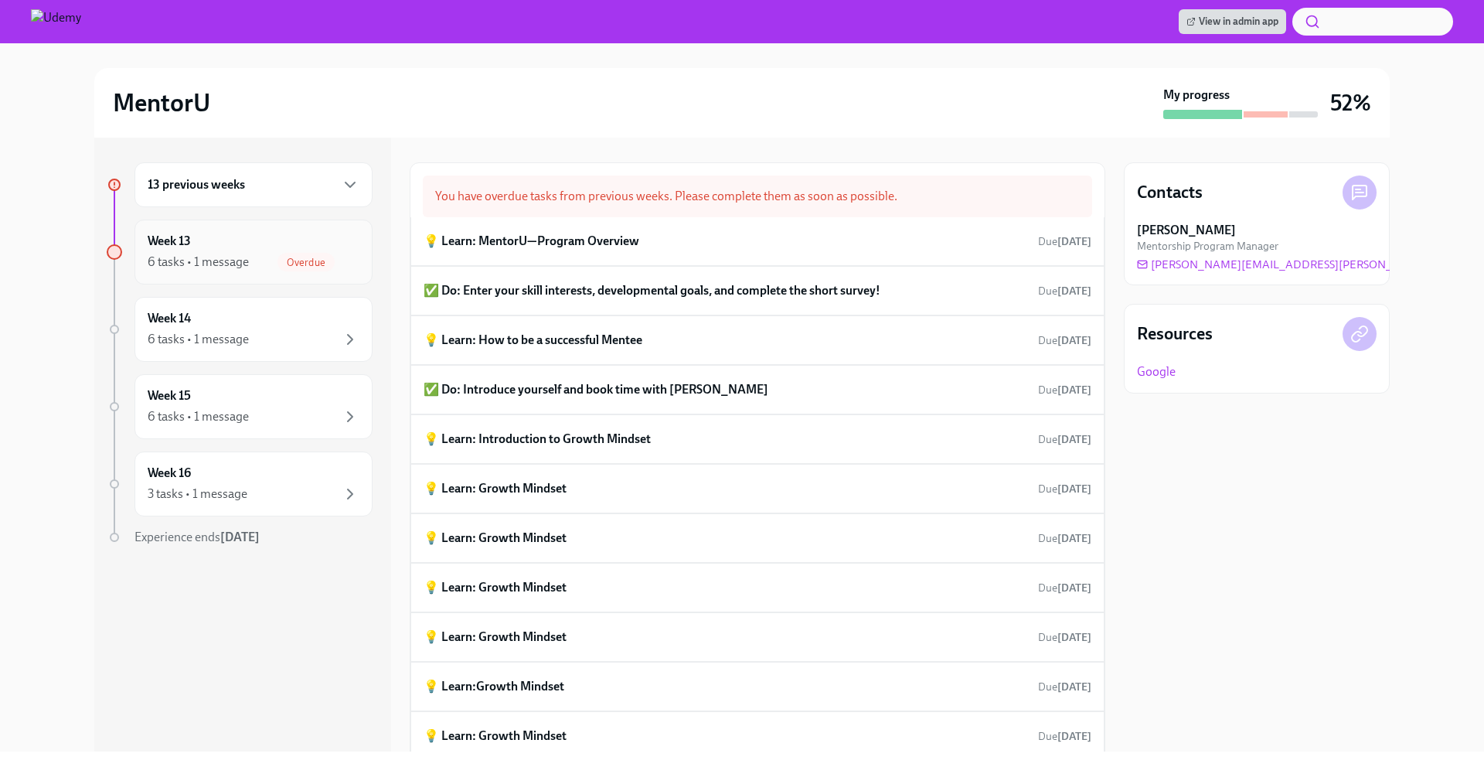
click at [257, 257] on div "6 tasks • 1 message Overdue" at bounding box center [254, 262] width 212 height 19
click at [238, 269] on div "6 tasks • 1 message" at bounding box center [198, 262] width 101 height 17
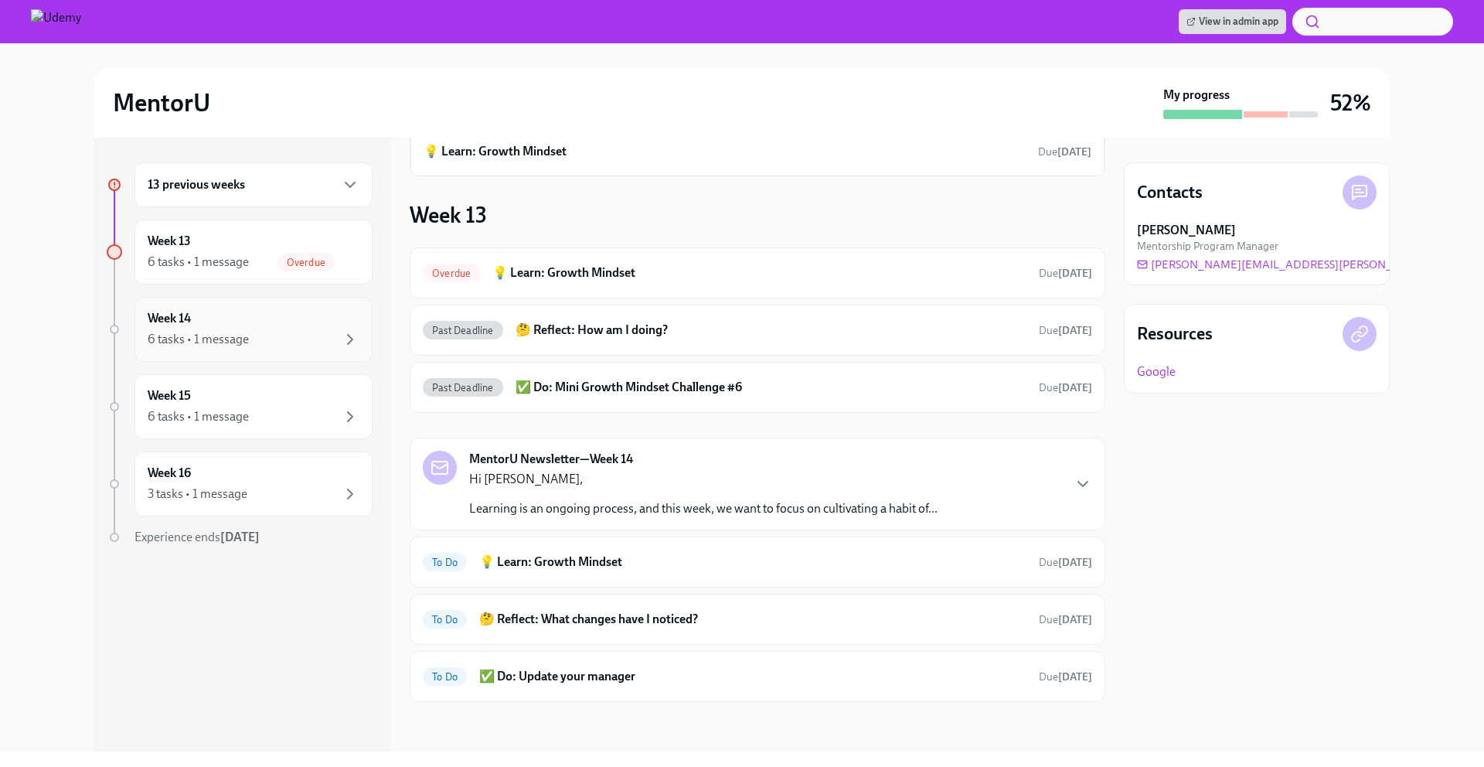
click at [263, 343] on div "6 tasks • 1 message" at bounding box center [254, 339] width 212 height 19
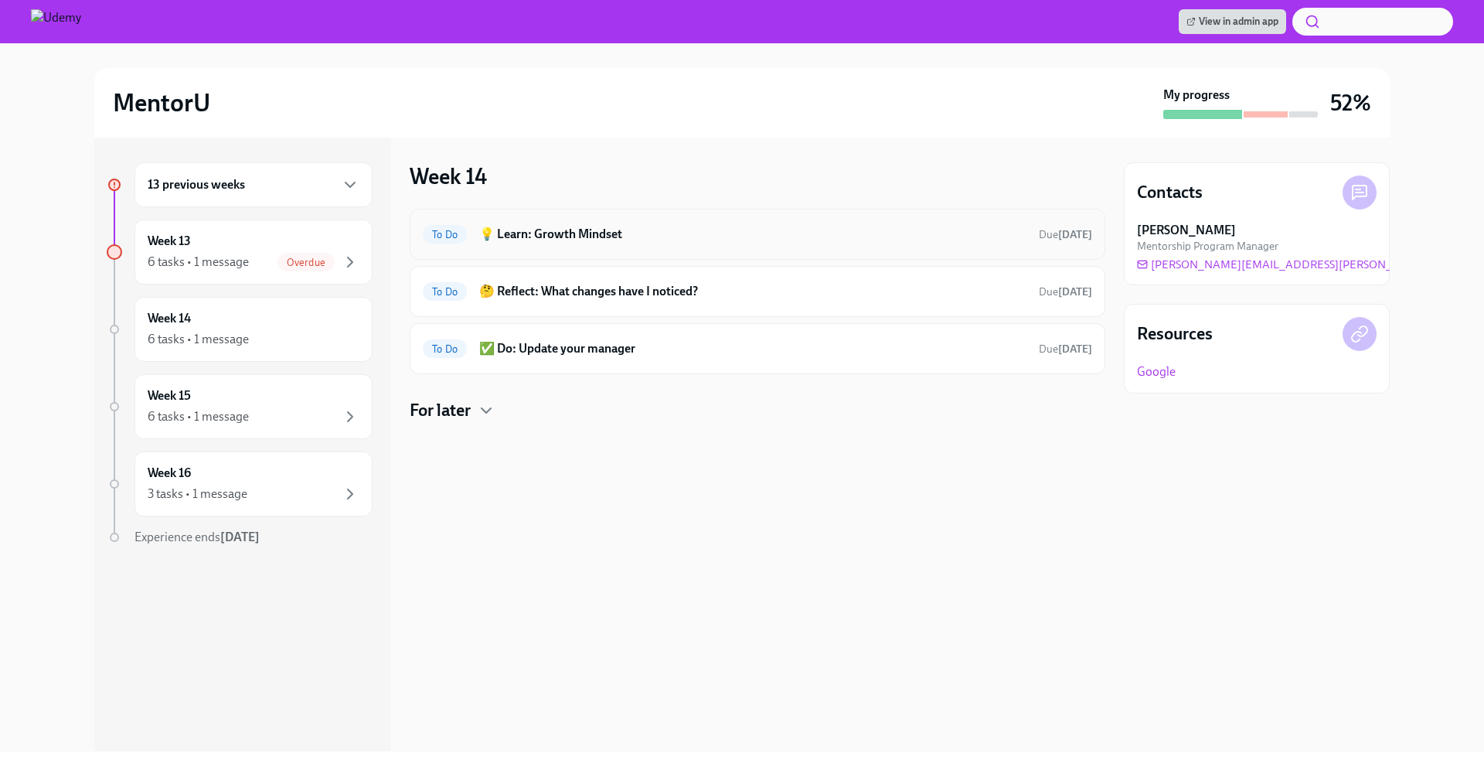
click at [612, 233] on h6 "💡 Learn: Growth Mindset" at bounding box center [752, 234] width 547 height 17
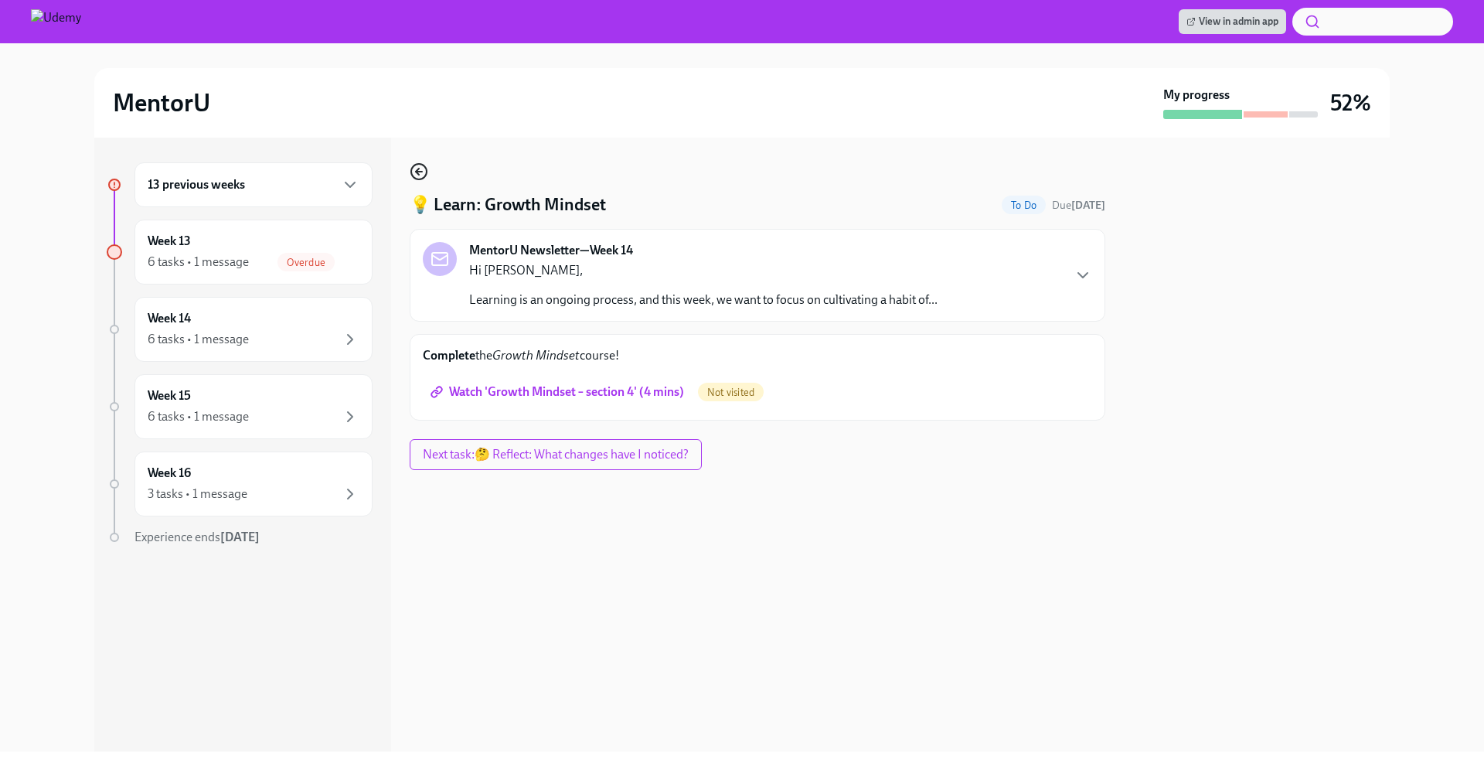
click at [418, 169] on icon "button" at bounding box center [417, 172] width 3 height 6
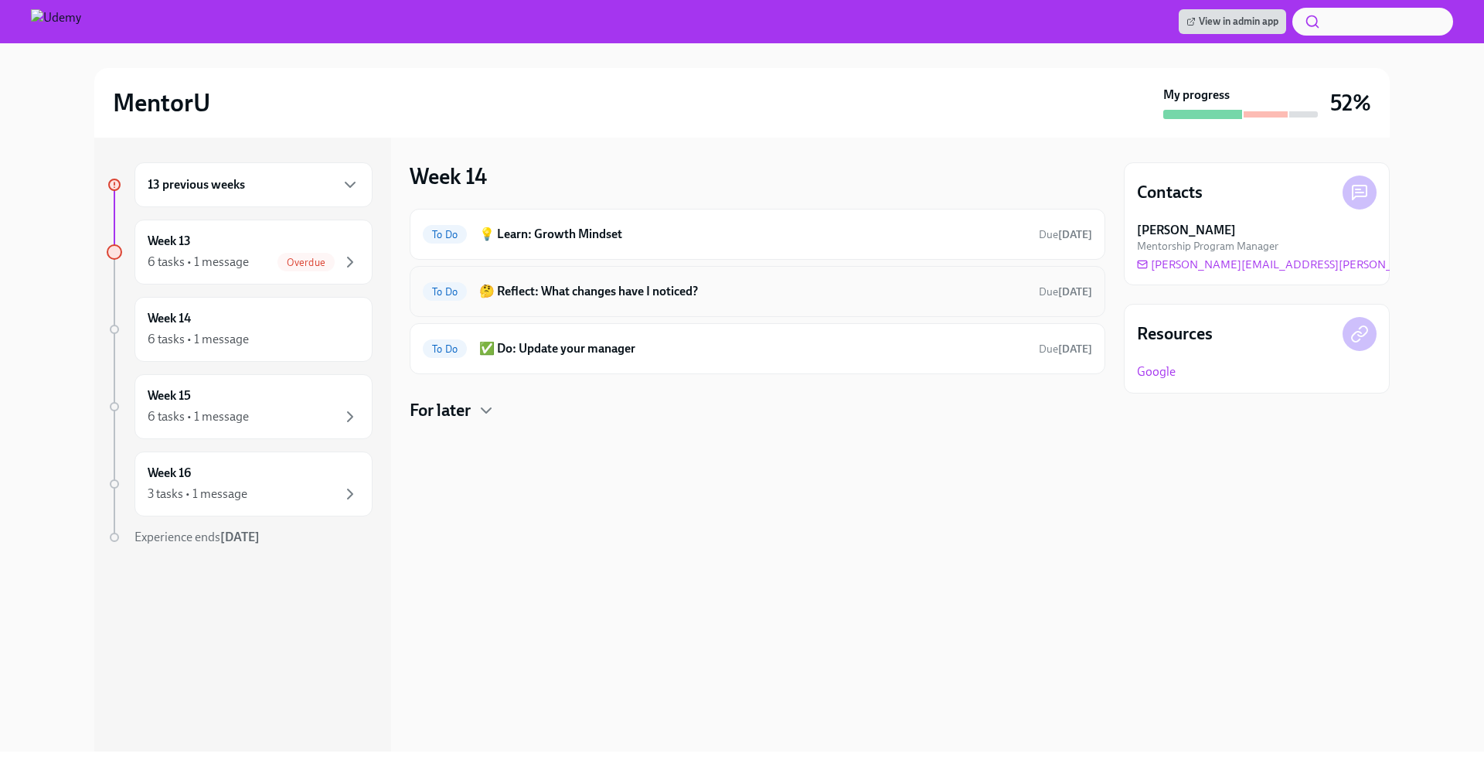
click at [542, 291] on h6 "🤔 Reflect: What changes have I noticed?" at bounding box center [752, 291] width 547 height 17
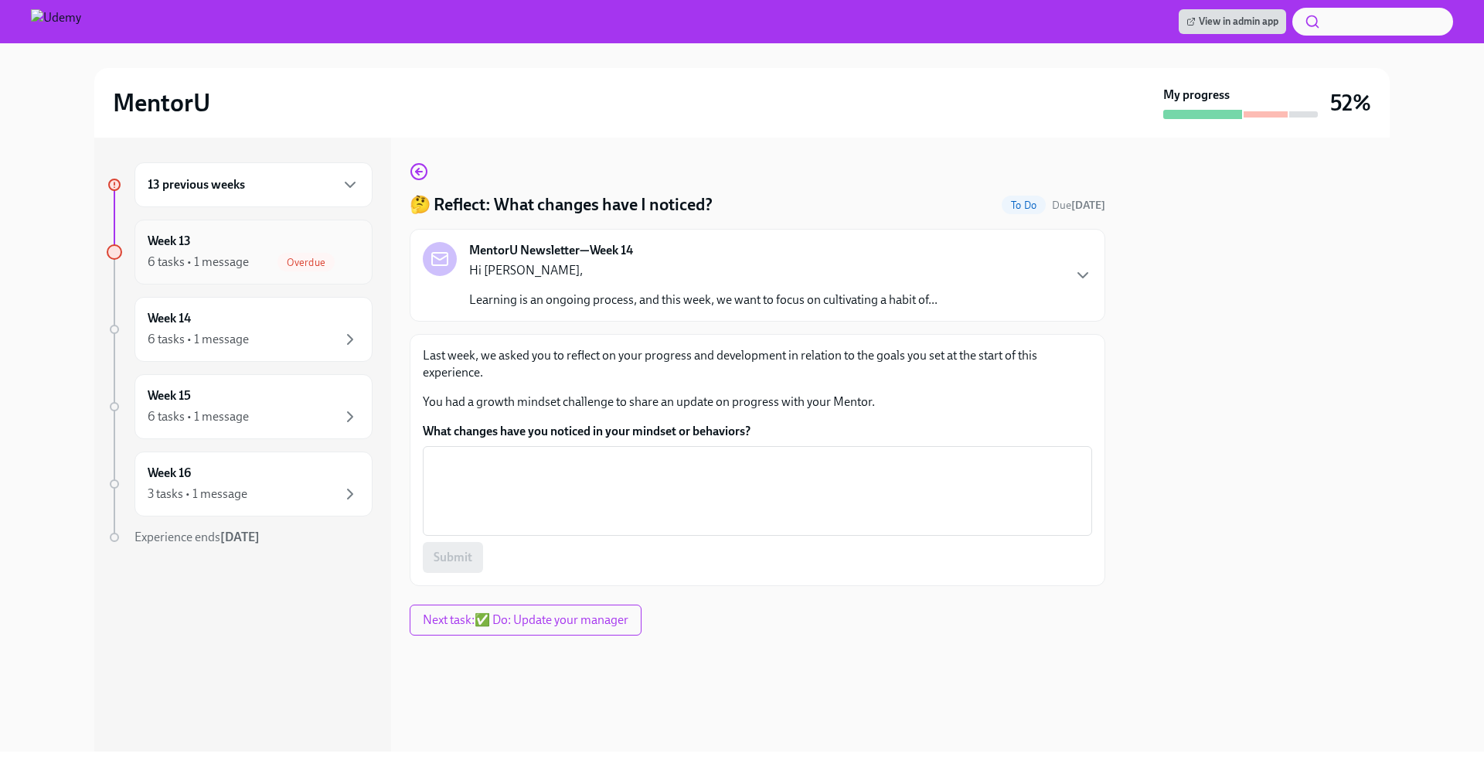
click at [307, 251] on div "Week 13 6 tasks • 1 message Overdue" at bounding box center [254, 252] width 212 height 39
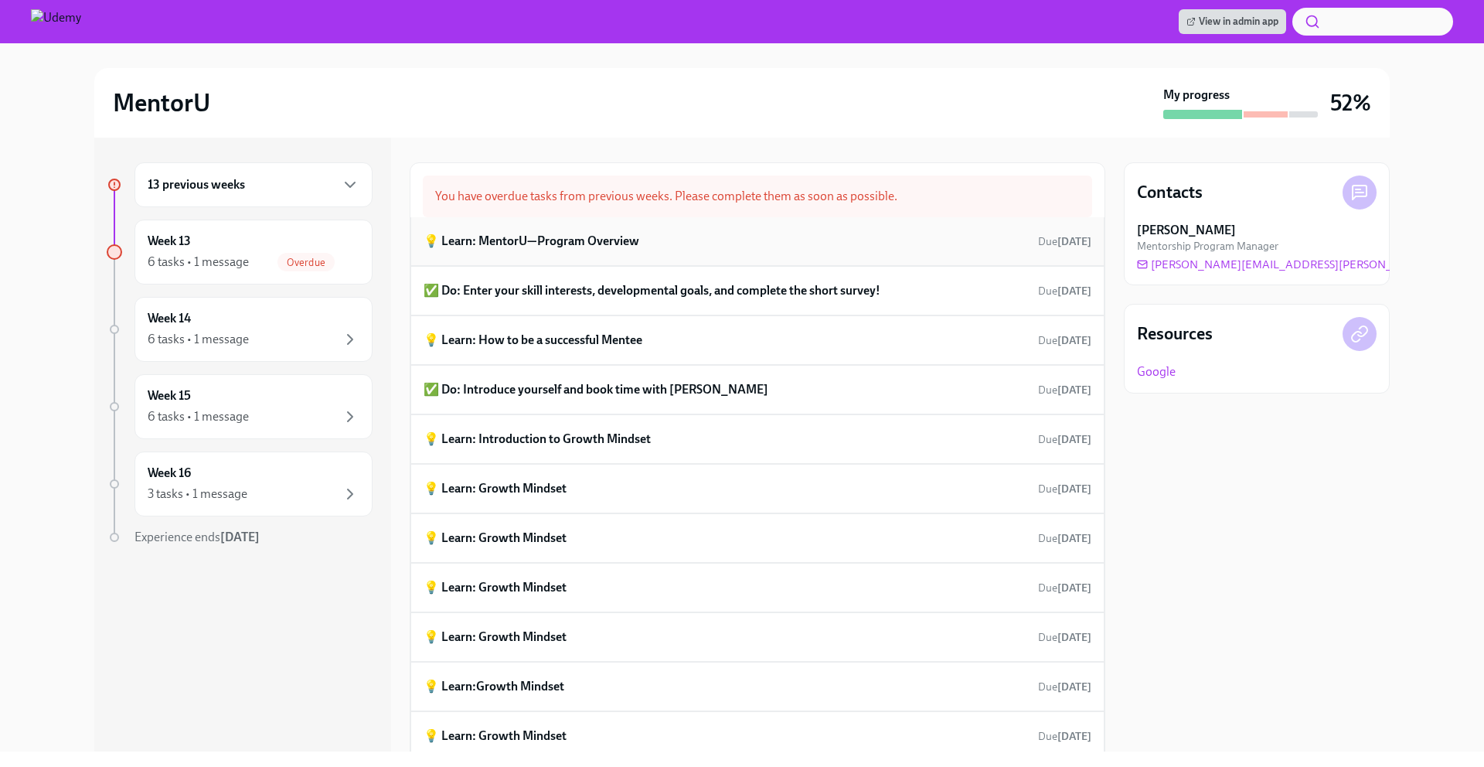
click at [529, 237] on h6 "💡 Learn: MentorU—Program Overview" at bounding box center [532, 241] width 216 height 17
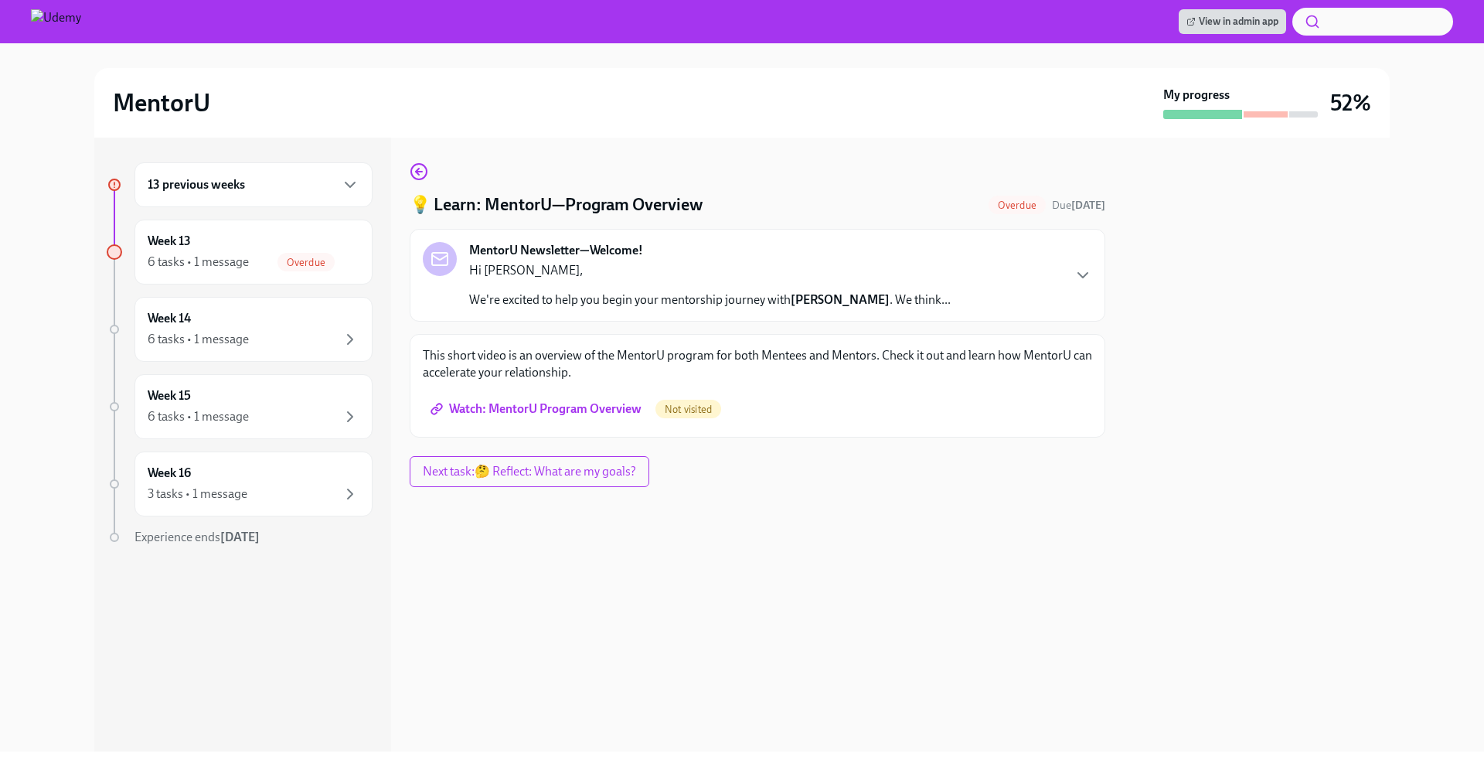
click at [265, 196] on div "13 previous weeks" at bounding box center [254, 184] width 238 height 45
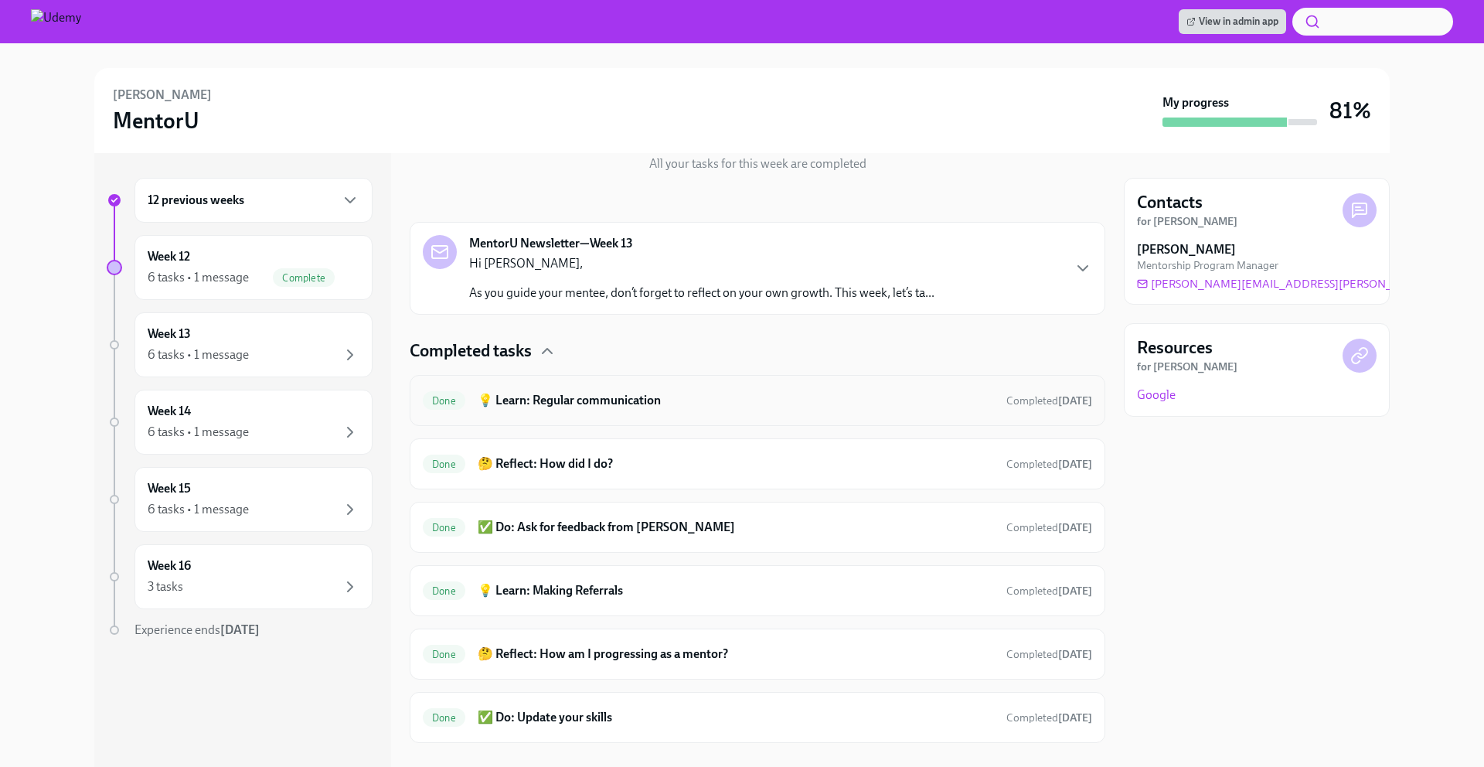
scroll to position [212, 0]
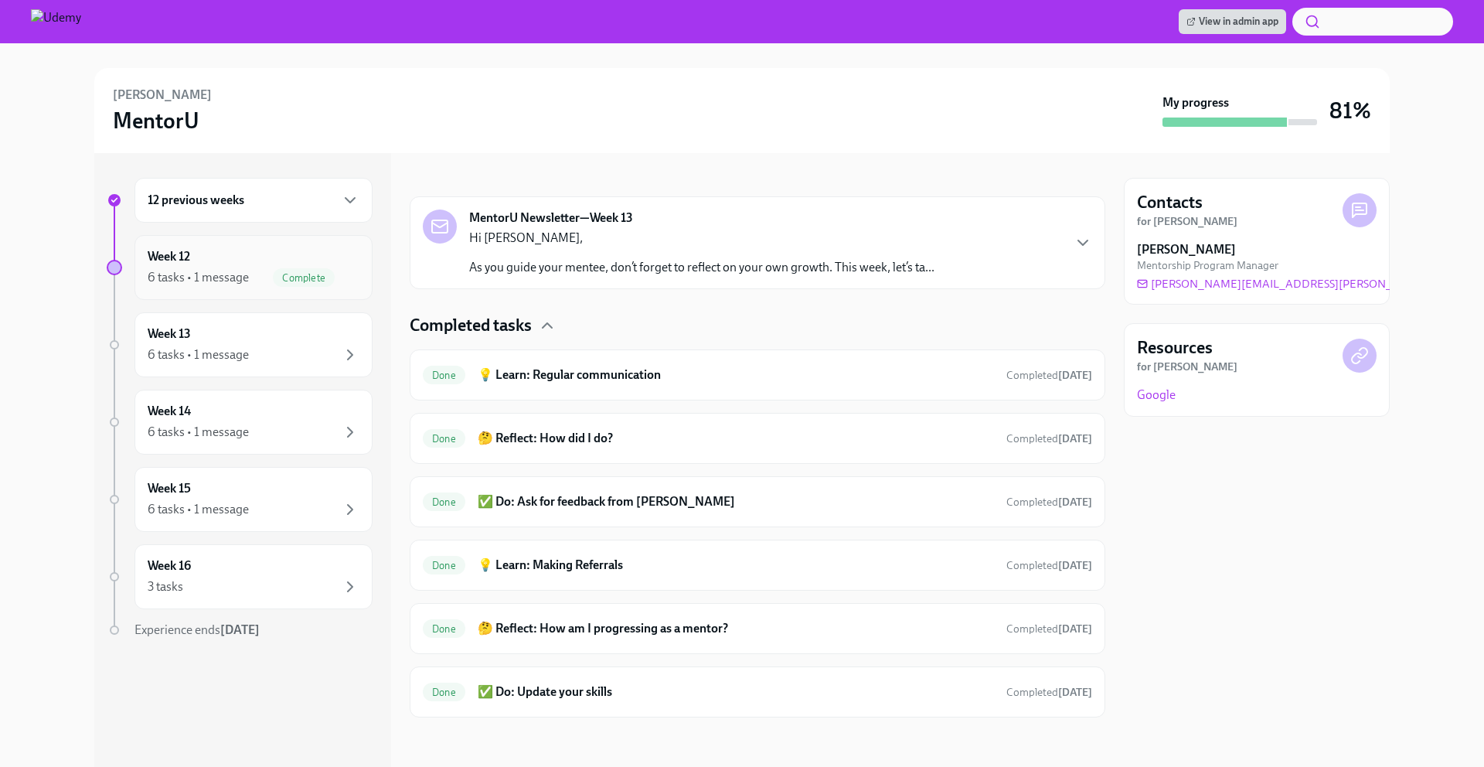
click at [224, 274] on div "6 tasks • 1 message" at bounding box center [198, 277] width 101 height 17
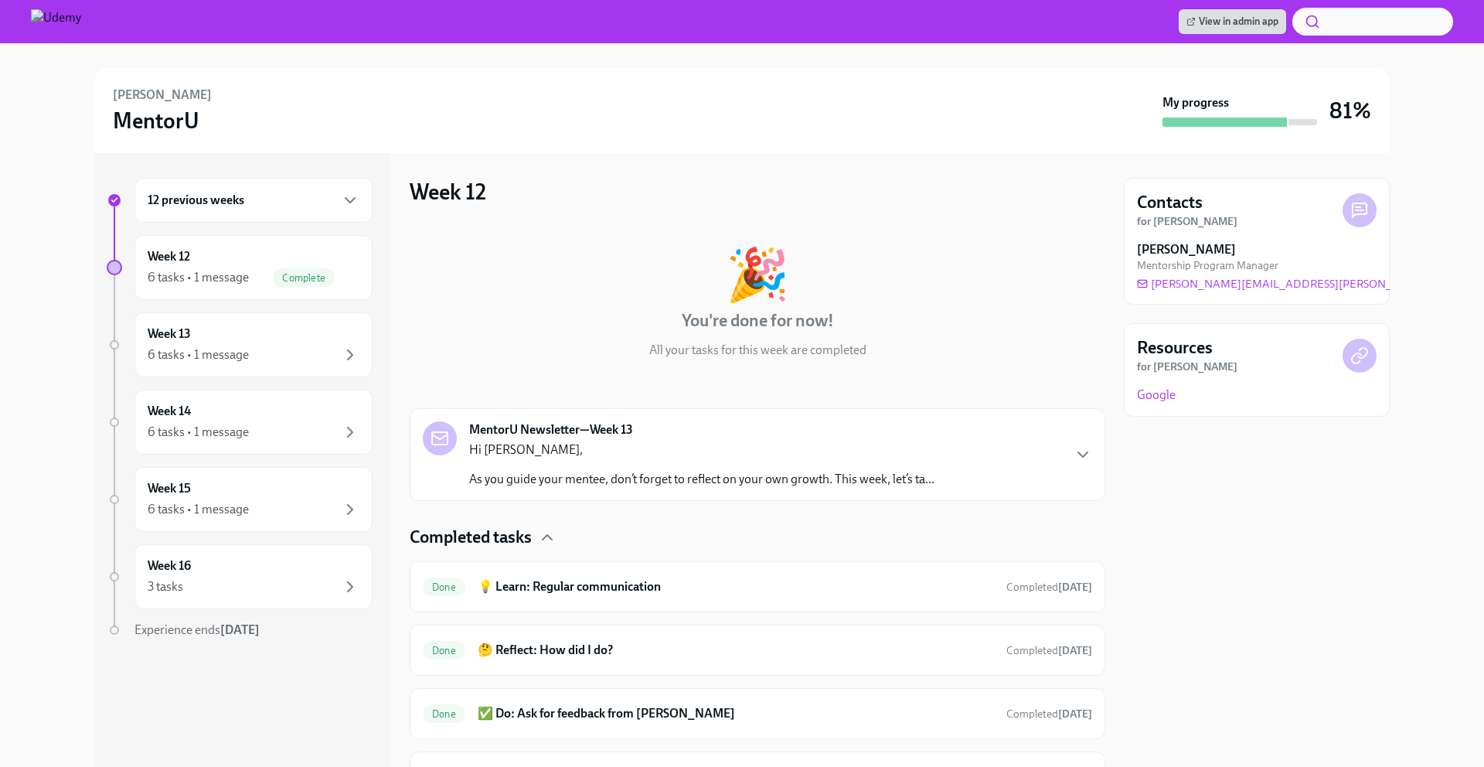
click at [582, 613] on div "Completed tasks Done 💡 Learn: Regular communication Completed [DATE] Done 🤔 Ref…" at bounding box center [758, 728] width 696 height 404
click at [632, 659] on div "Done 🤔 Reflect: How did I do? Completed [DATE]" at bounding box center [758, 650] width 670 height 25
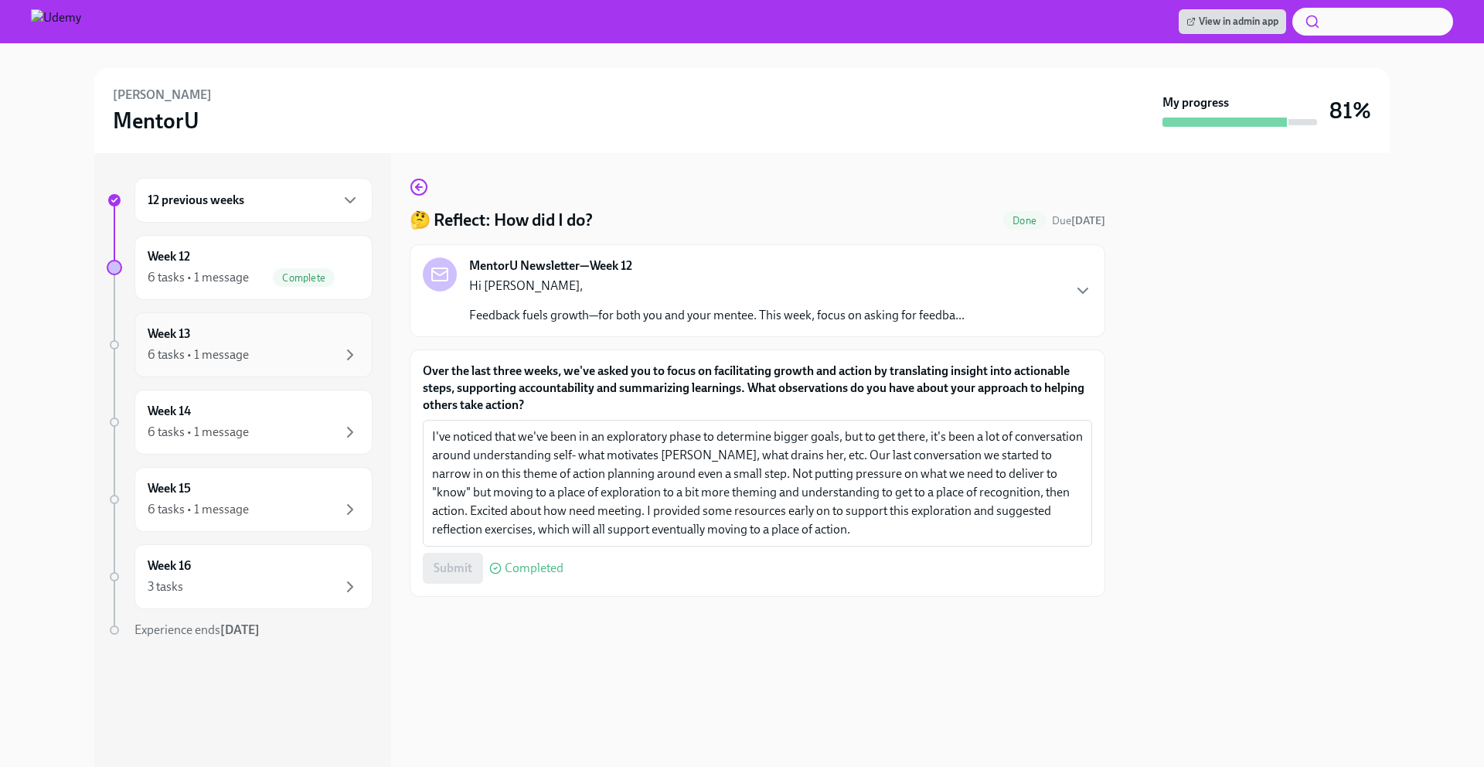
click at [300, 334] on div "Week 13 6 tasks • 1 message" at bounding box center [254, 344] width 212 height 39
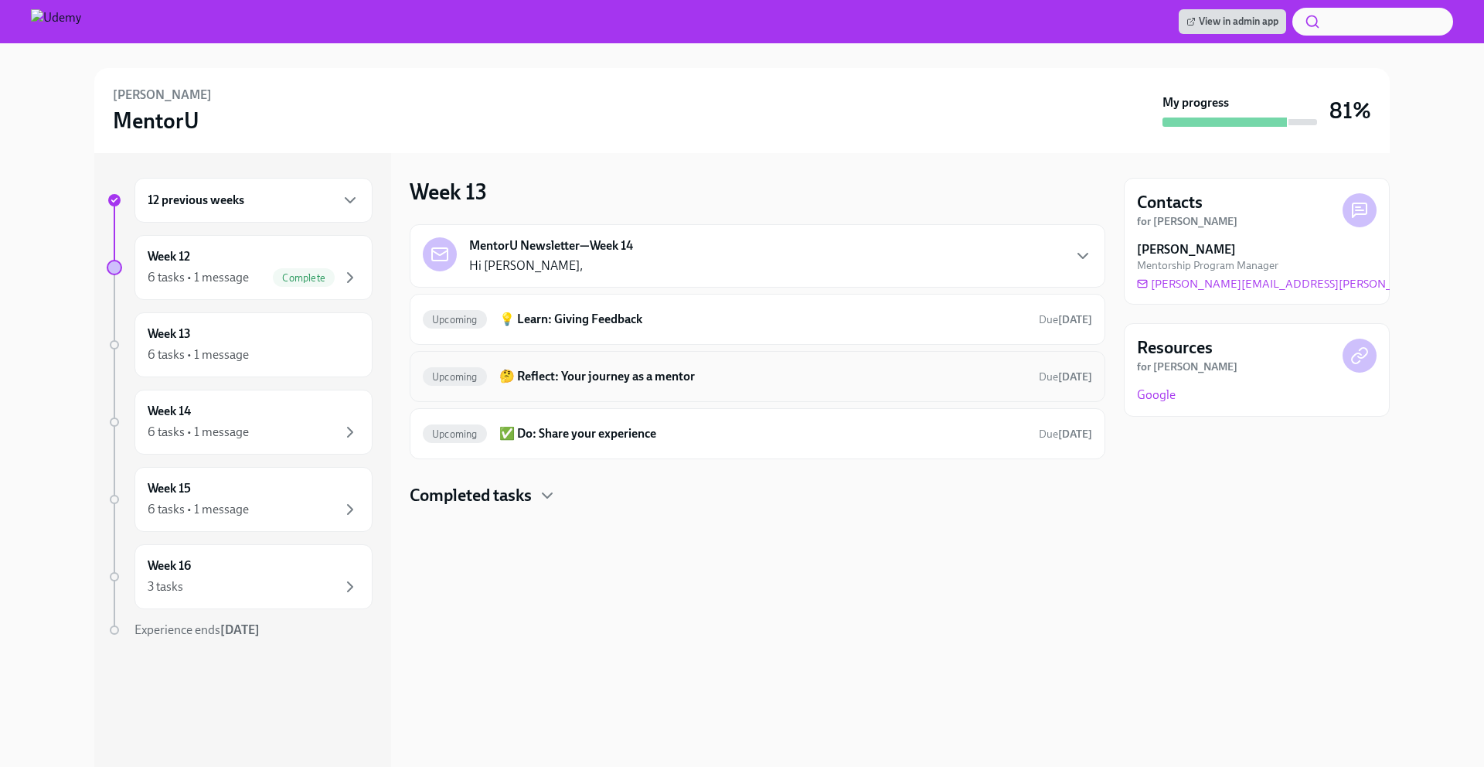
click at [655, 373] on h6 "🤔 Reflect: Your journey as a mentor" at bounding box center [762, 376] width 527 height 17
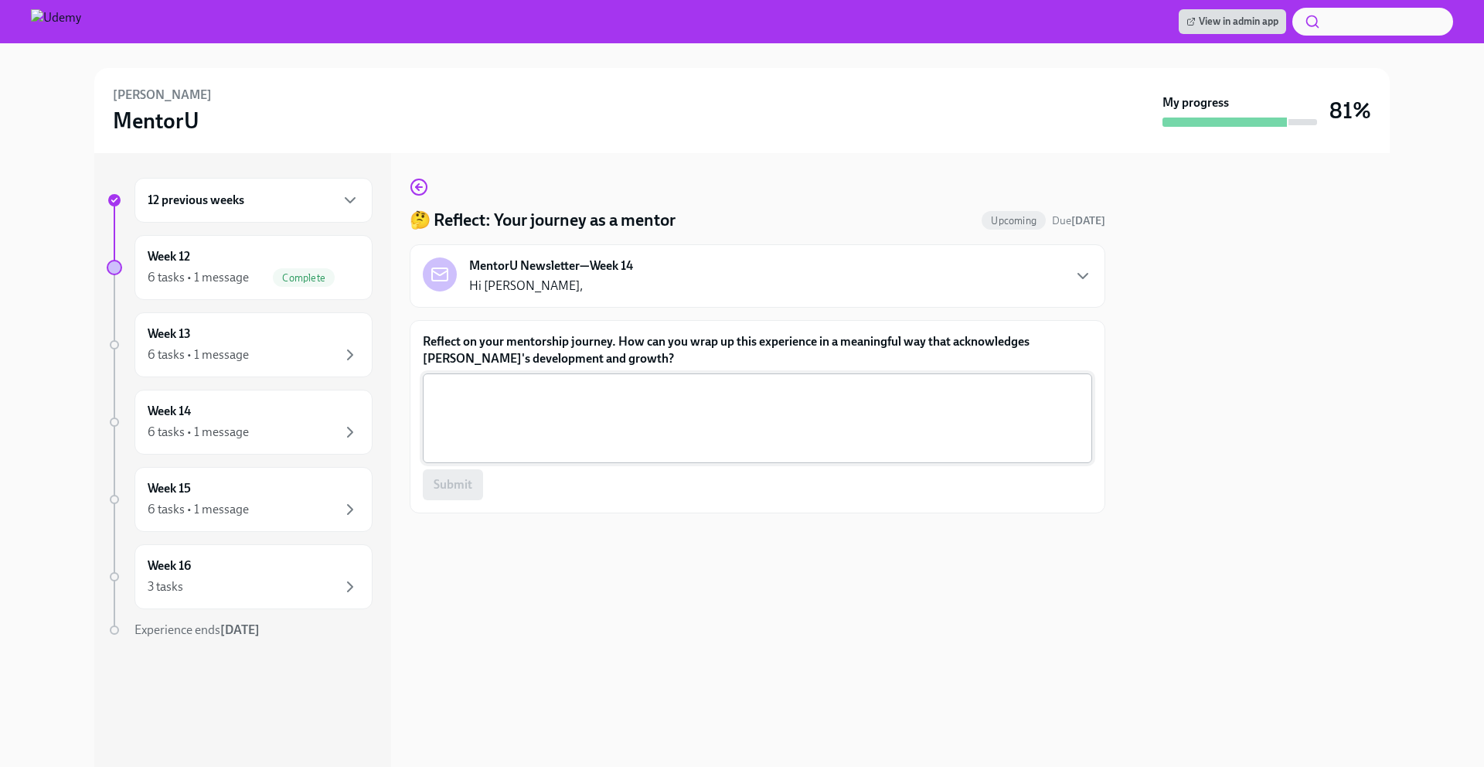
click at [764, 418] on textarea "Reflect on your mentorship journey. How can you wrap up this experience in a me…" at bounding box center [757, 418] width 651 height 74
click at [295, 282] on span "Complete" at bounding box center [304, 278] width 62 height 12
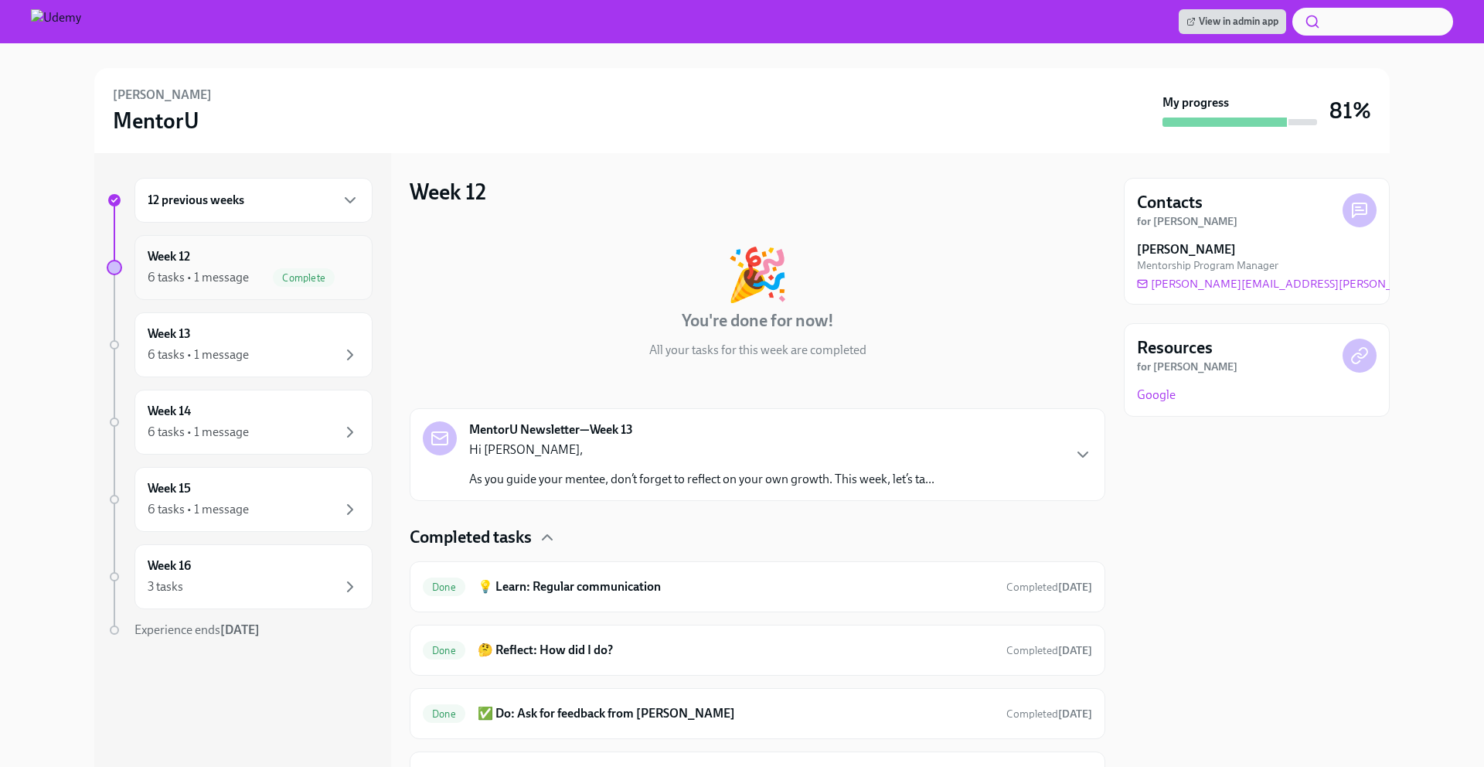
click at [255, 273] on div "6 tasks • 1 message Complete" at bounding box center [254, 277] width 212 height 19
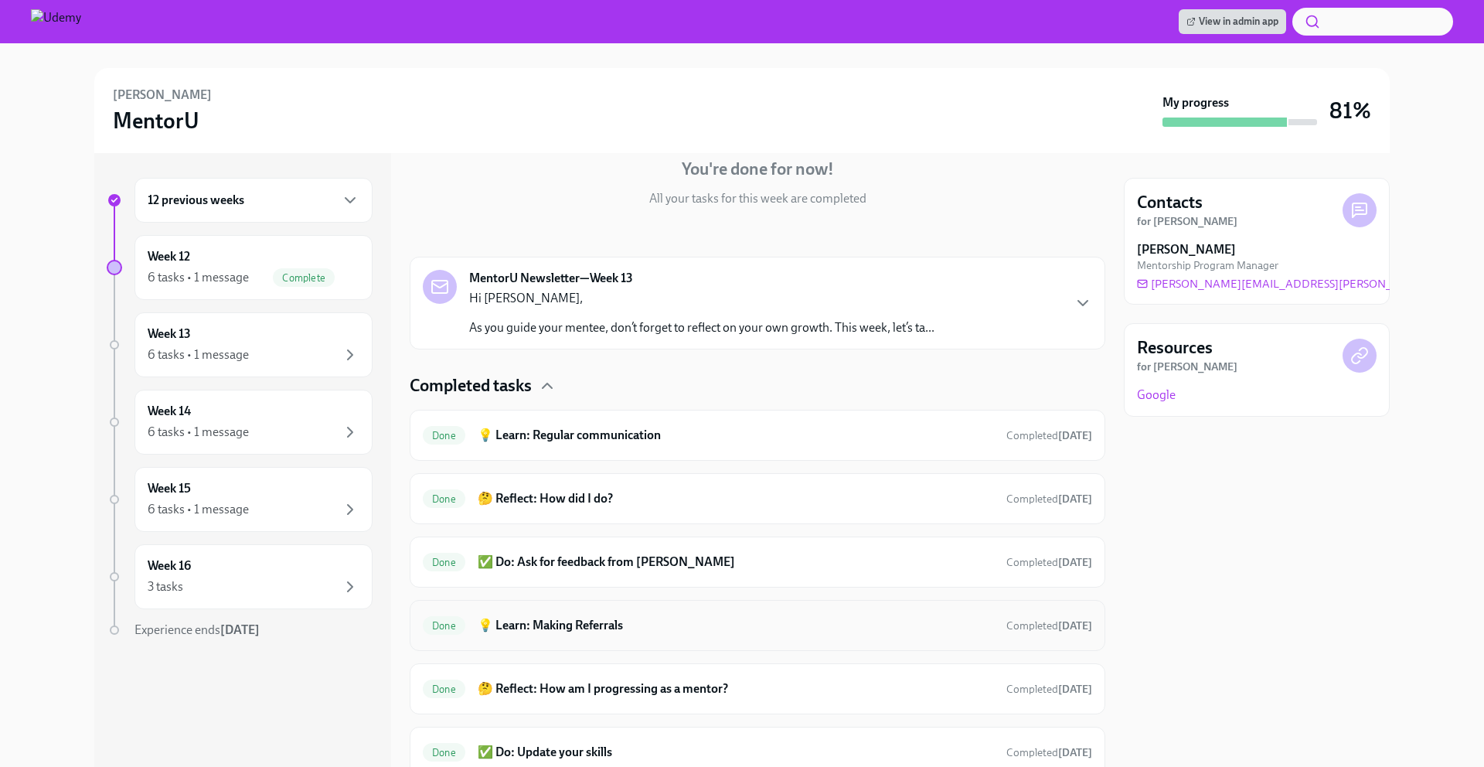
scroll to position [212, 0]
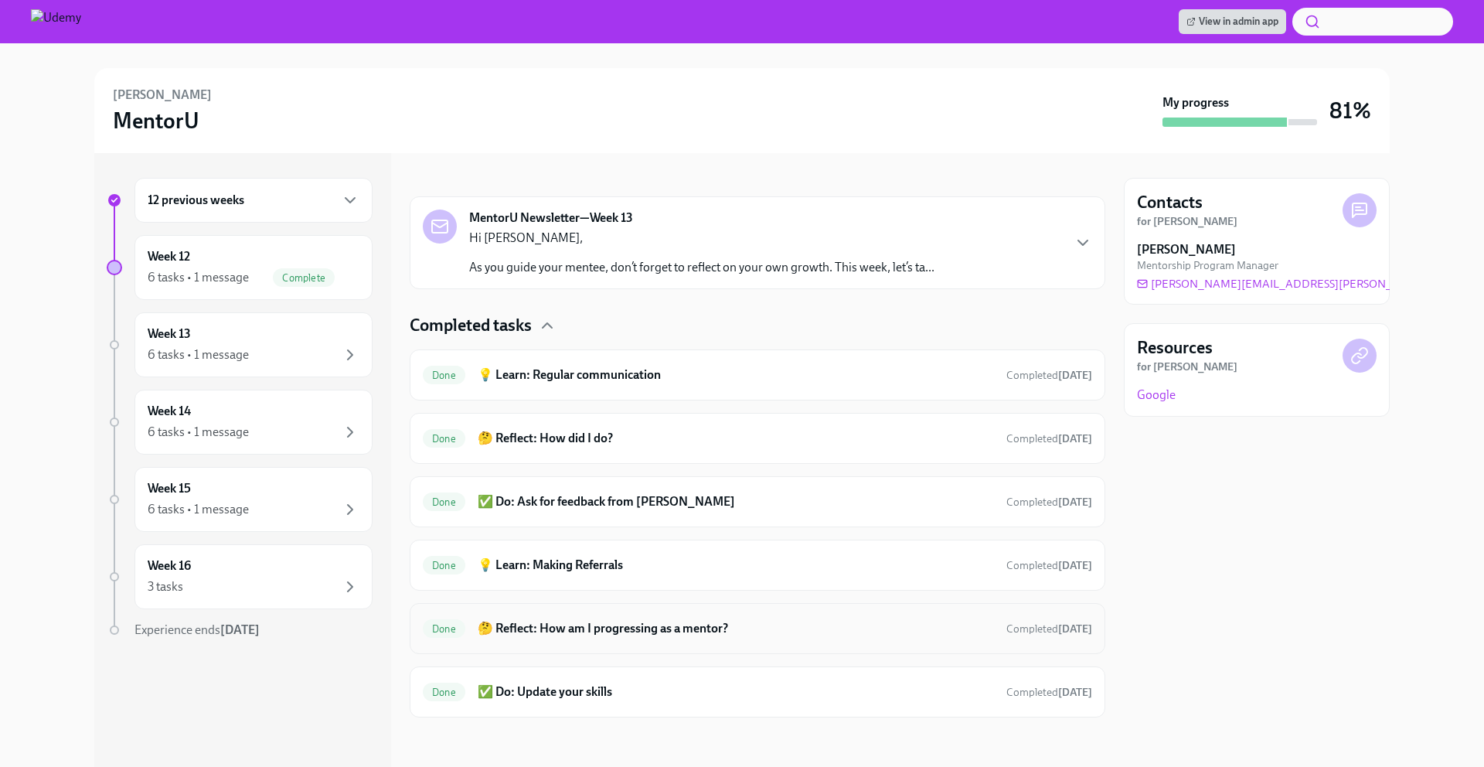
click at [608, 628] on h6 "🤔 Reflect: How am I progressing as a mentor?" at bounding box center [736, 628] width 516 height 17
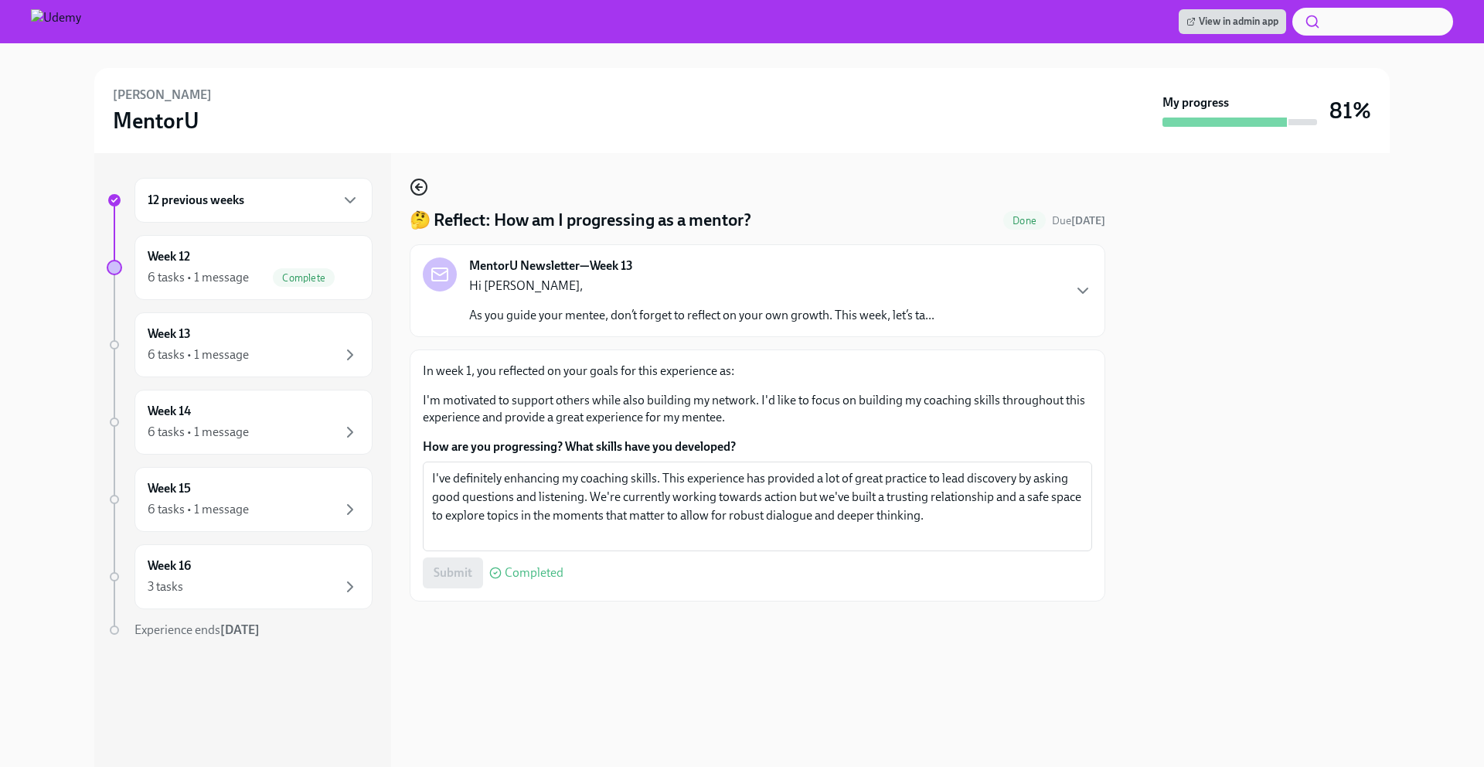
click at [418, 180] on circle "button" at bounding box center [418, 186] width 15 height 15
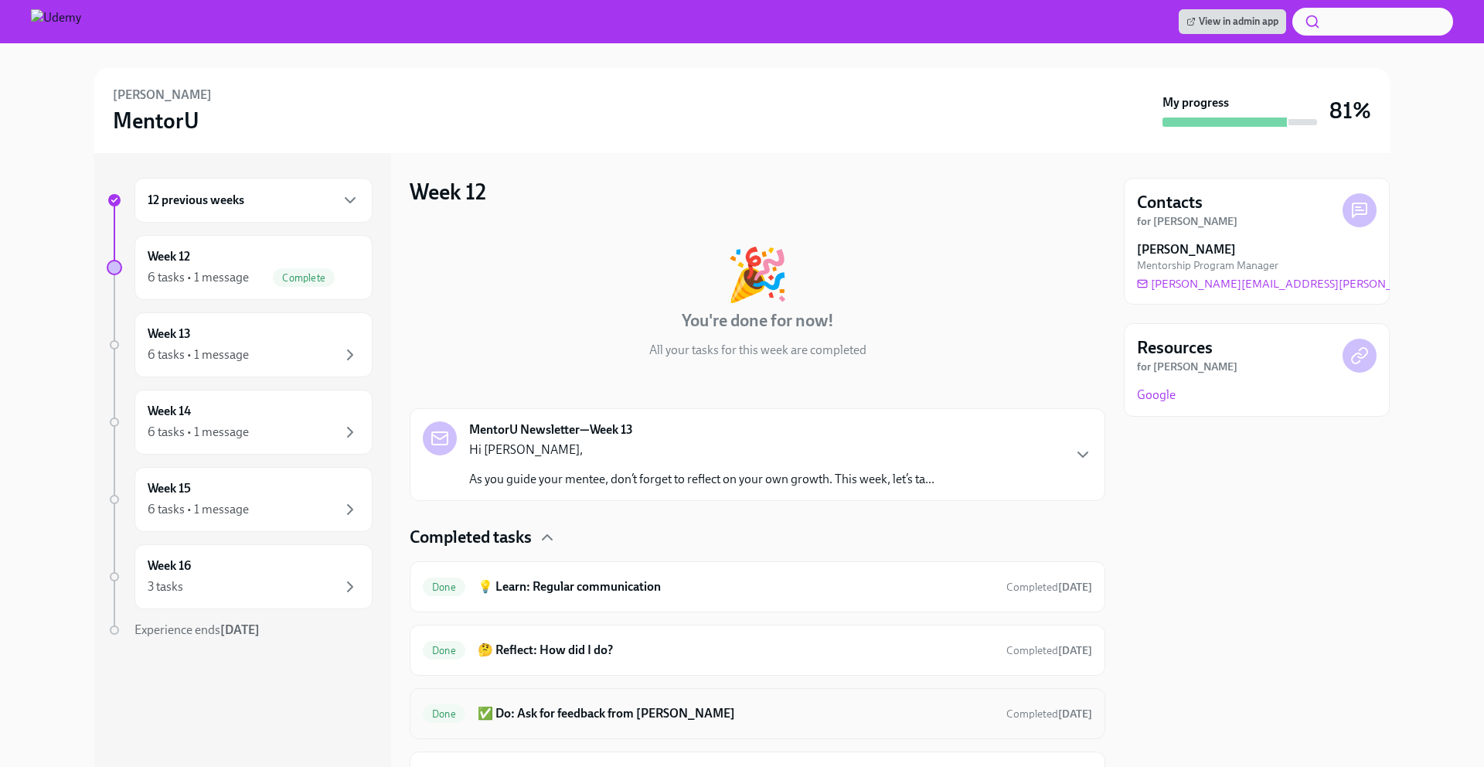
click at [545, 721] on h6 "✅ Do: Ask for feedback from [PERSON_NAME]" at bounding box center [736, 713] width 516 height 17
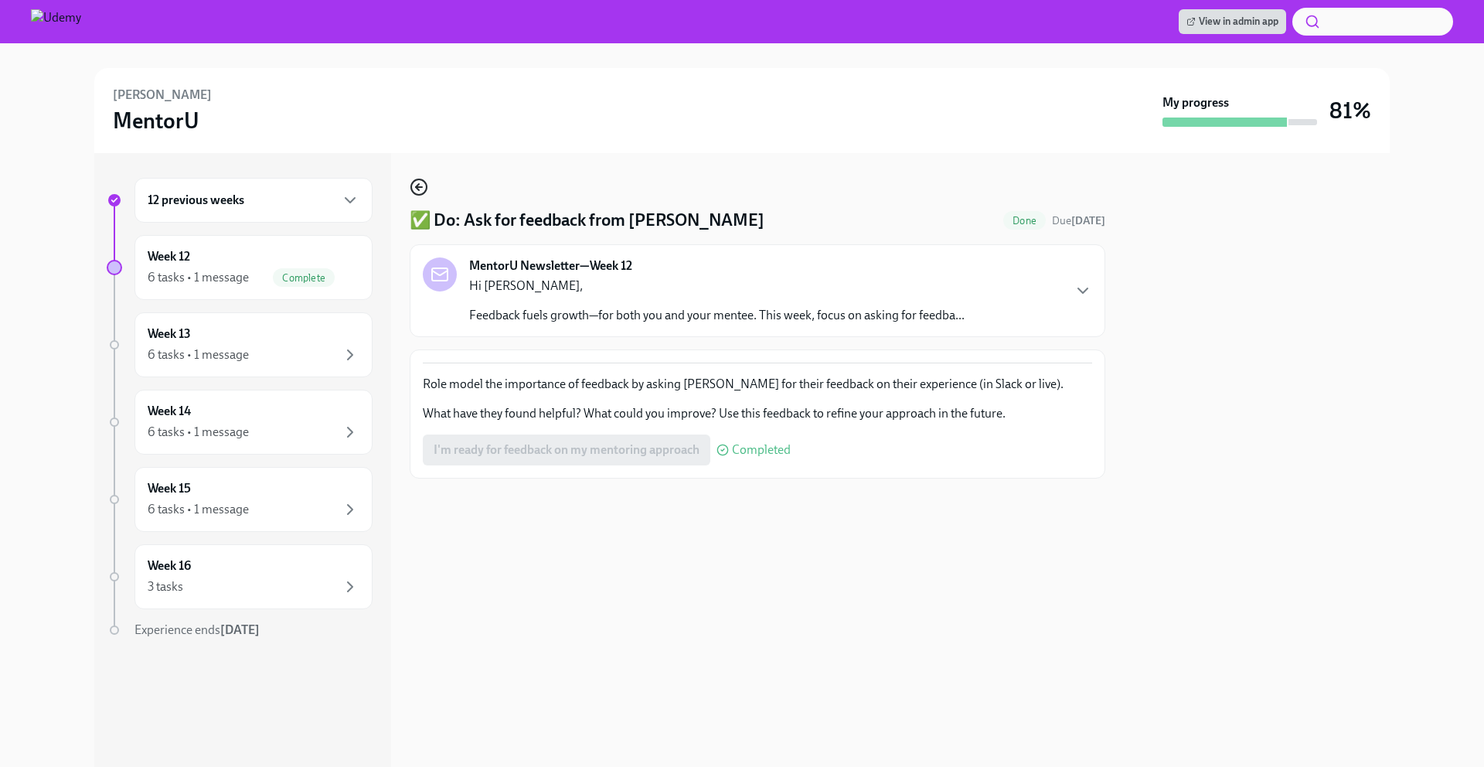
click at [421, 187] on icon "button" at bounding box center [419, 187] width 6 height 0
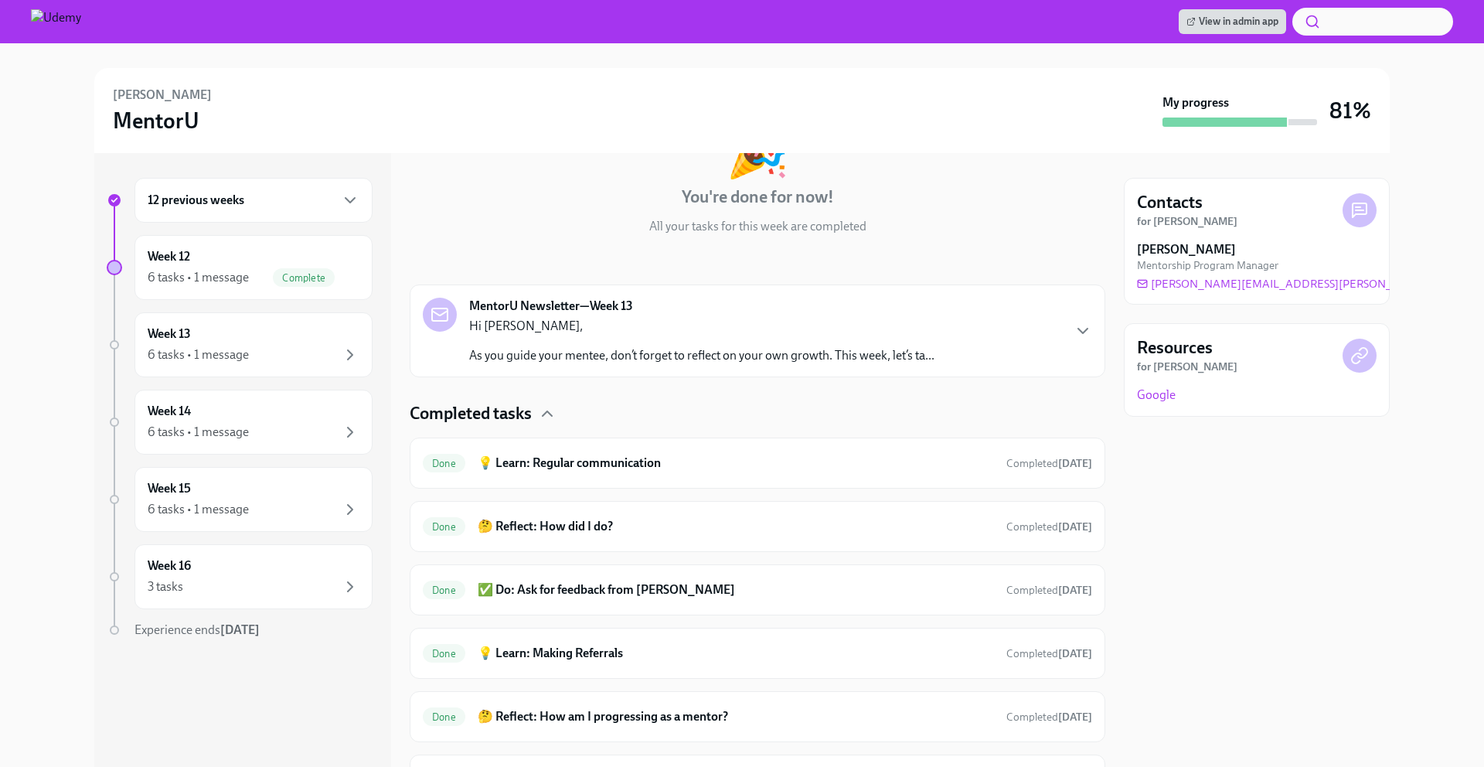
scroll to position [212, 0]
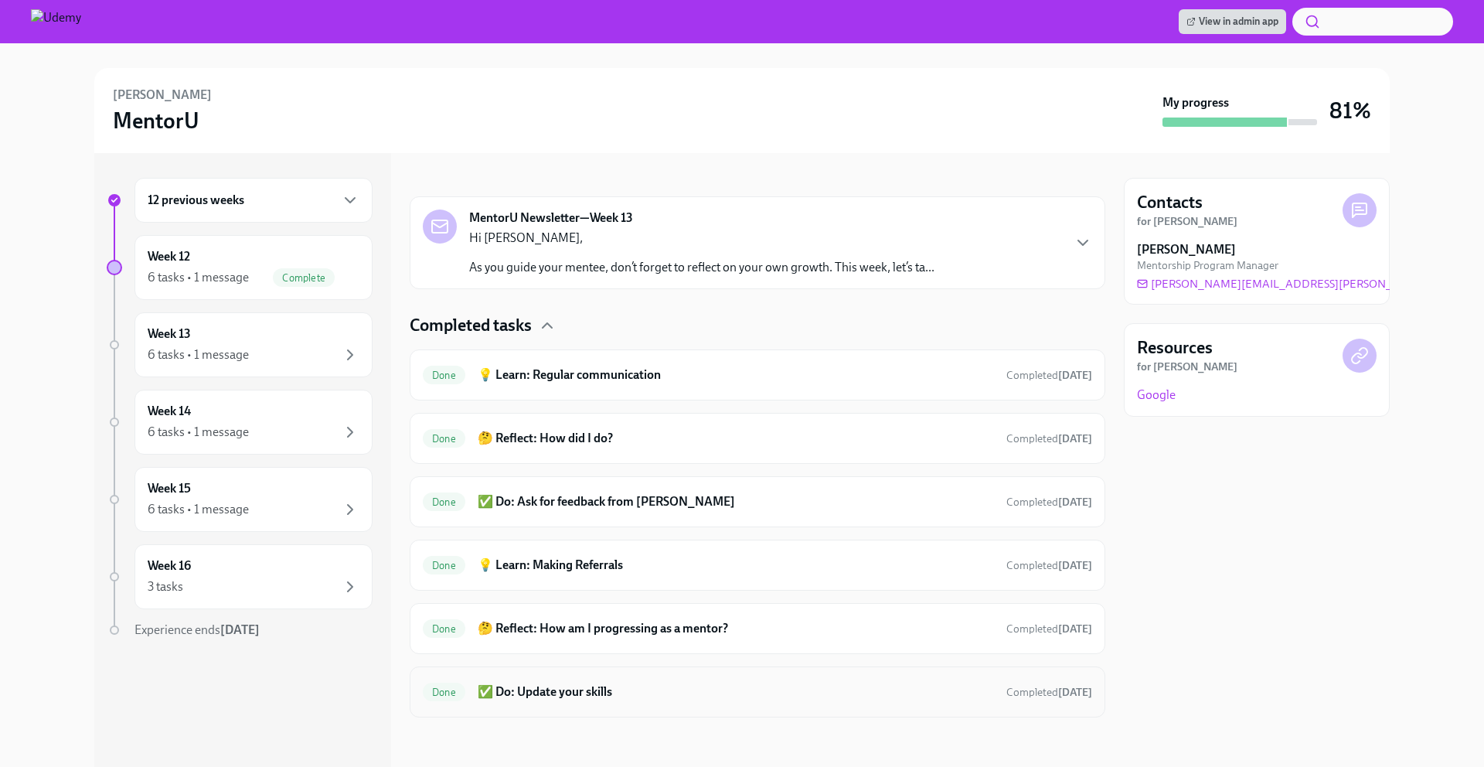
click at [533, 694] on h6 "✅ Do: Update your skills" at bounding box center [736, 691] width 516 height 17
